Goal: Find specific page/section: Find specific page/section

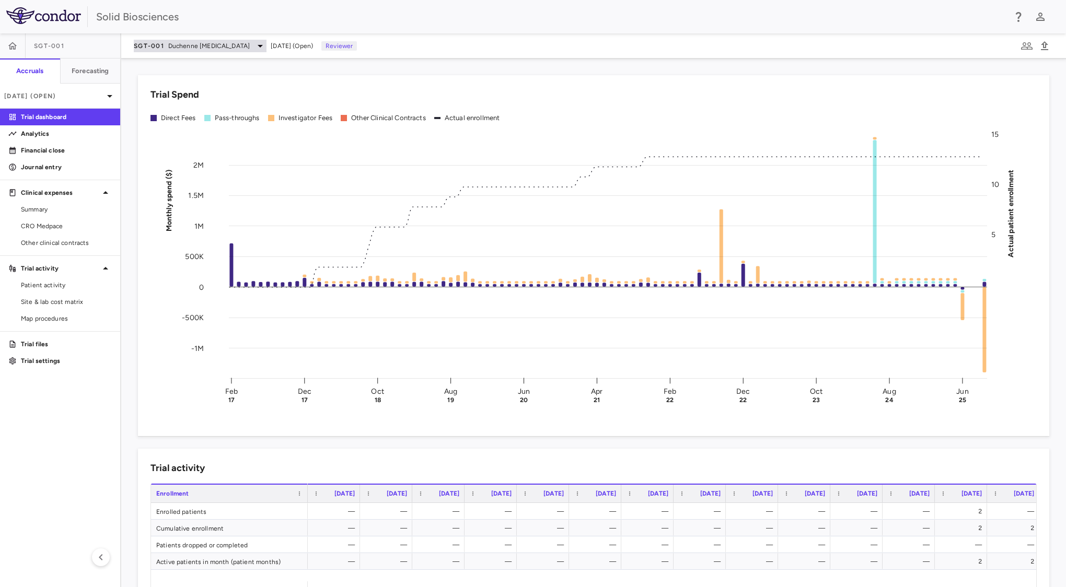
click at [247, 40] on div "SGT-001 Duchenne [MEDICAL_DATA]" at bounding box center [200, 46] width 133 height 13
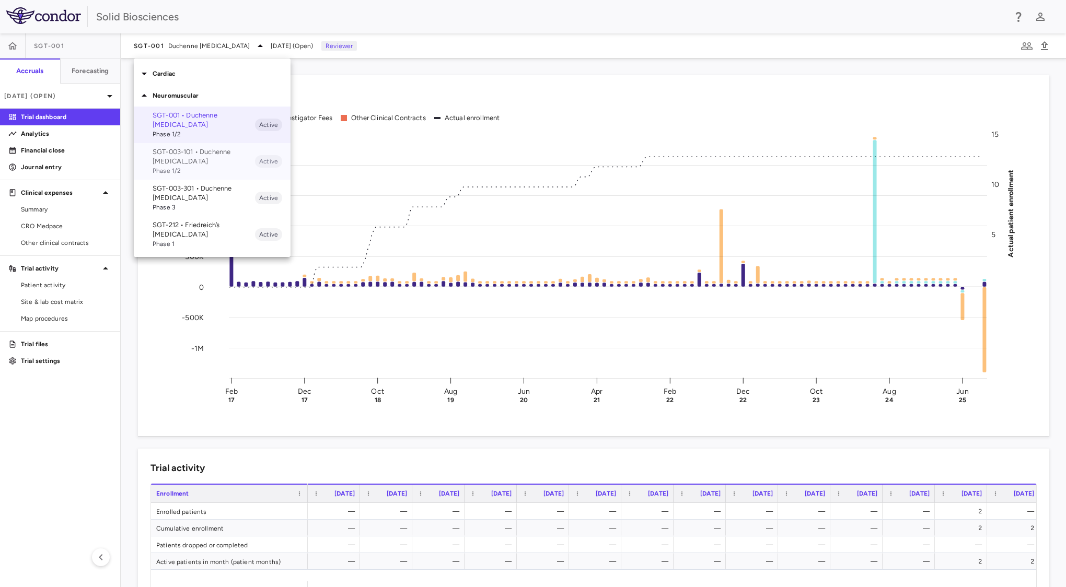
click at [236, 159] on p "SGT-003-101 • Duchenne [MEDICAL_DATA]" at bounding box center [204, 156] width 102 height 19
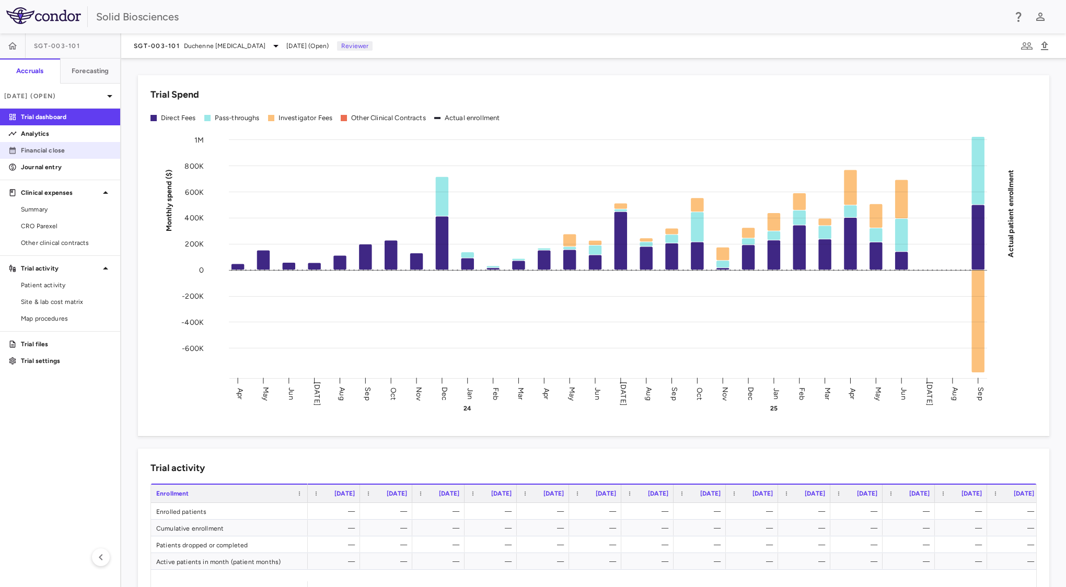
click at [87, 153] on p "Financial close" at bounding box center [66, 150] width 91 height 9
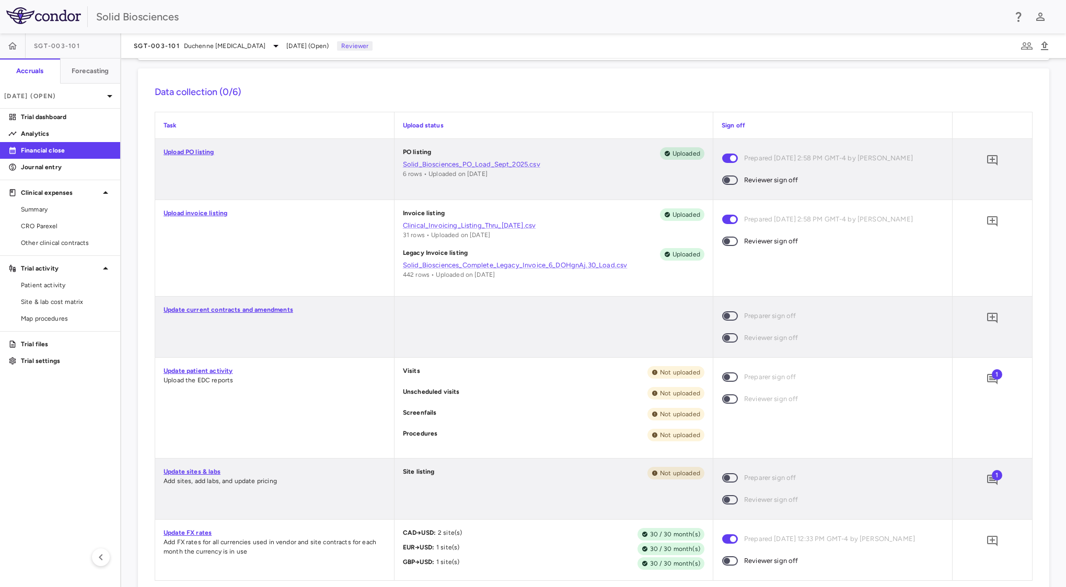
scroll to position [199, 0]
